Goal: Check status

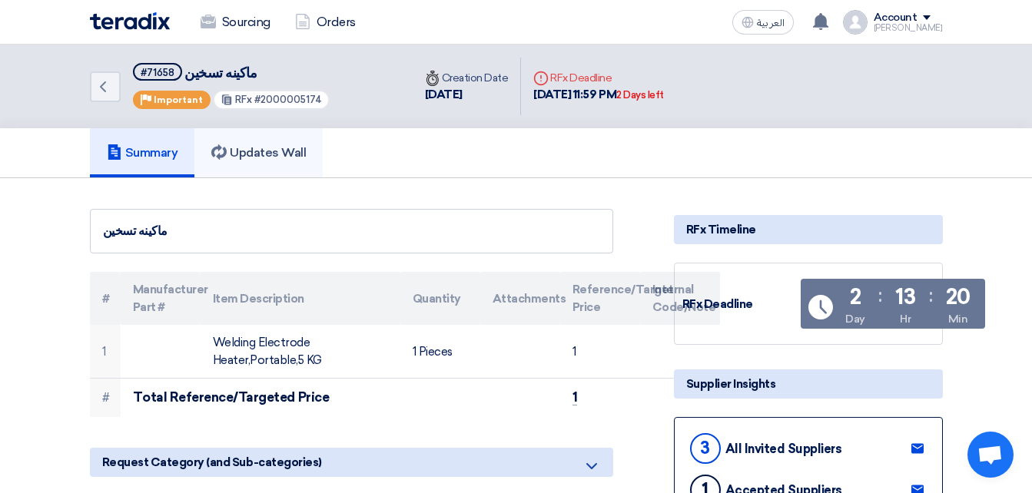
click at [270, 147] on h5 "Updates Wall" at bounding box center [258, 152] width 94 height 15
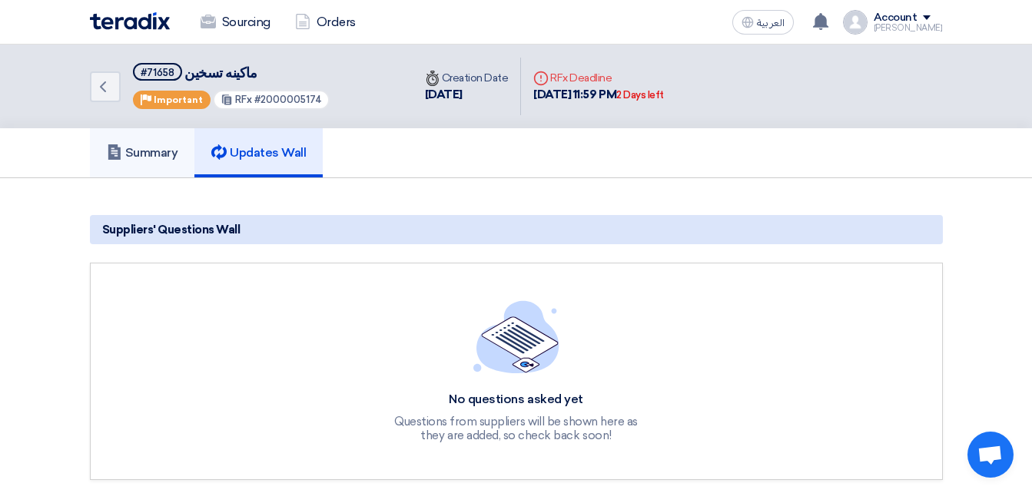
click at [171, 154] on h5 "Summary" at bounding box center [142, 152] width 71 height 15
